Goal: Task Accomplishment & Management: Complete application form

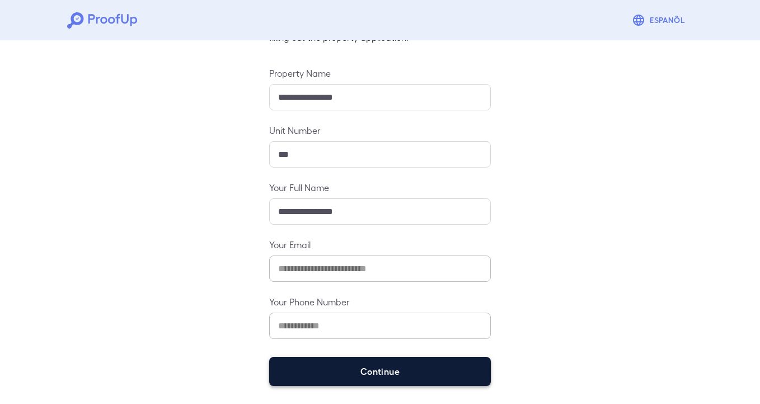
click at [403, 372] on button "Continue" at bounding box center [380, 371] width 222 height 29
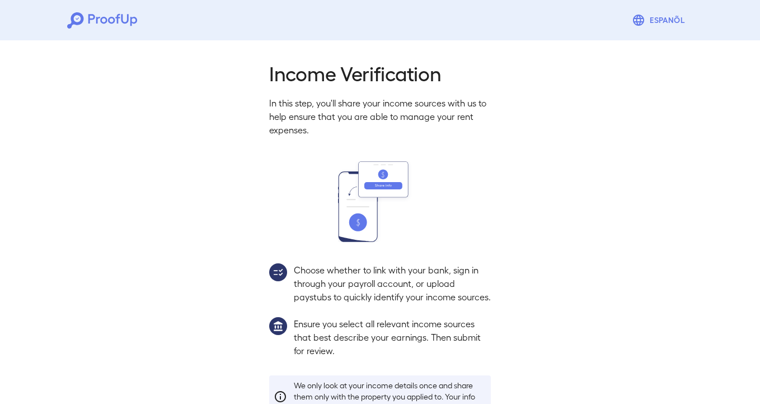
scroll to position [87, 0]
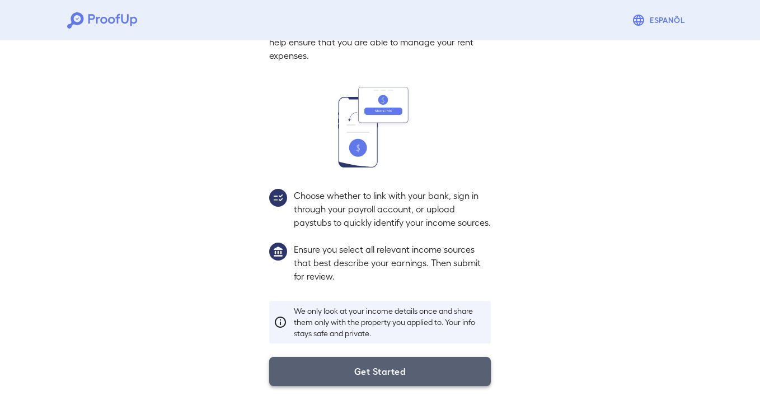
click at [412, 380] on button "Get Started" at bounding box center [380, 371] width 222 height 29
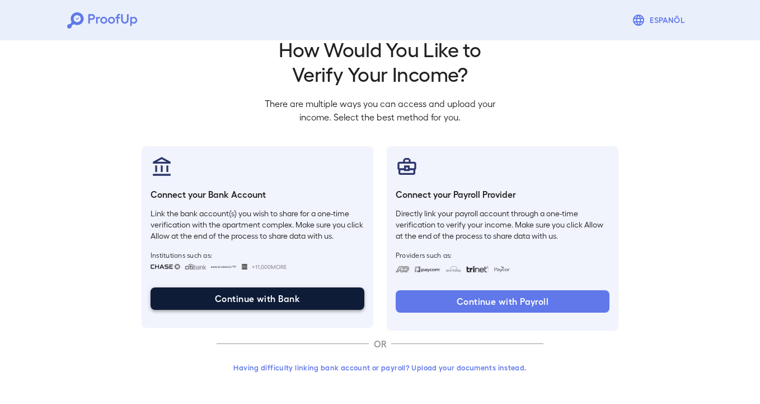
click at [255, 301] on button "Continue with Bank" at bounding box center [258, 298] width 214 height 22
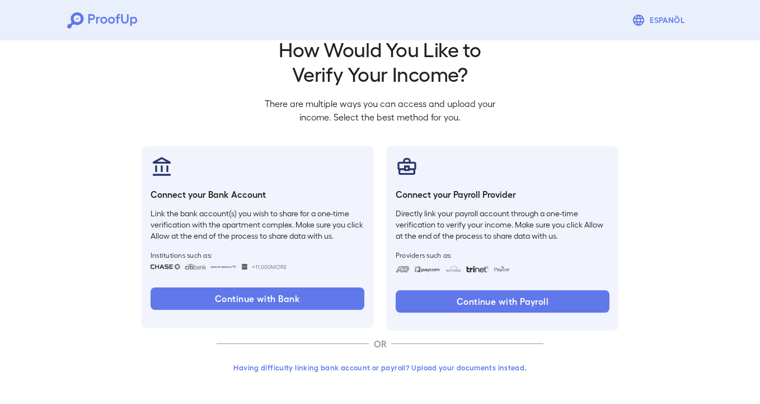
scroll to position [0, 0]
